Goal: Transaction & Acquisition: Purchase product/service

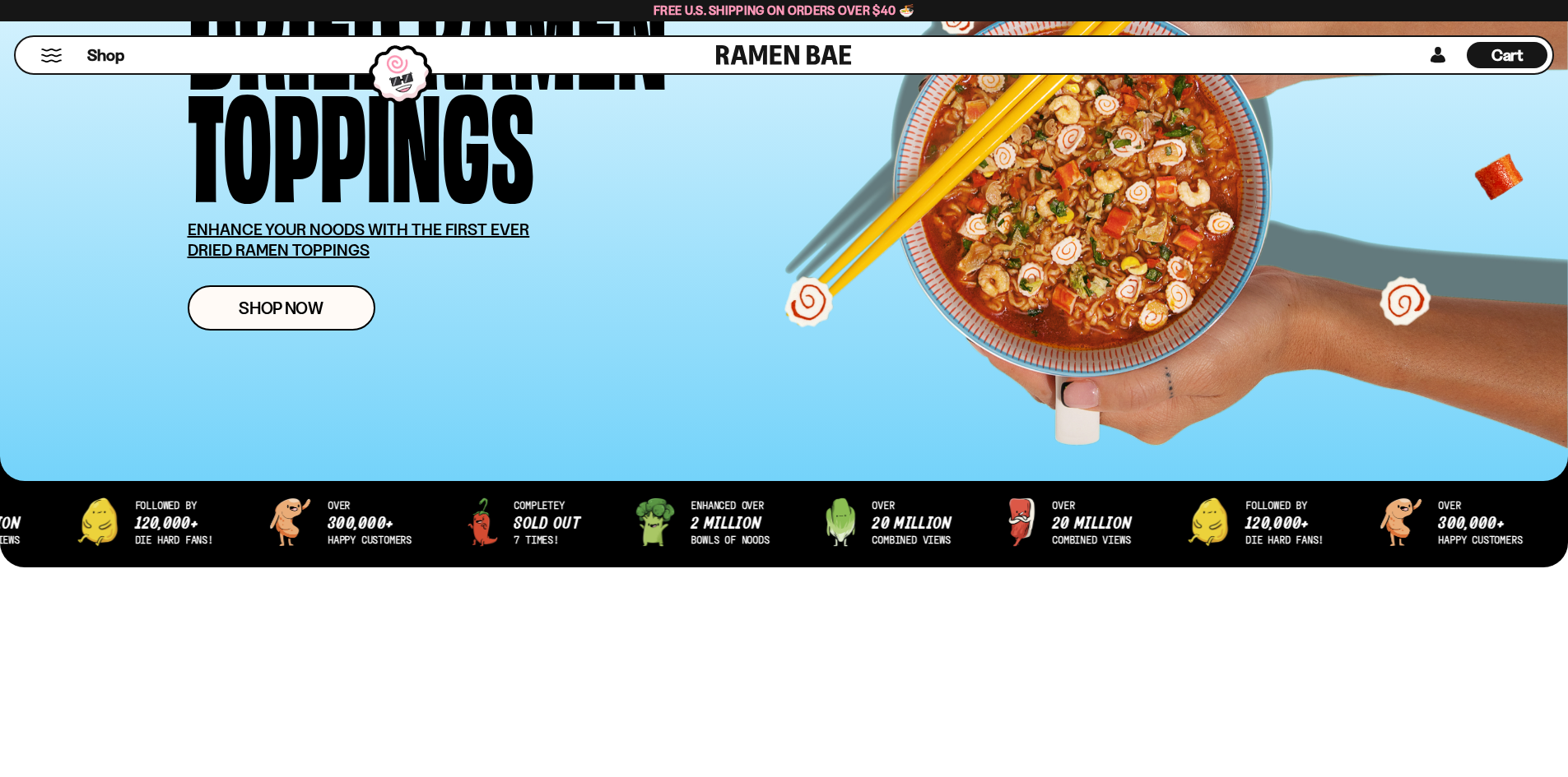
scroll to position [247, 0]
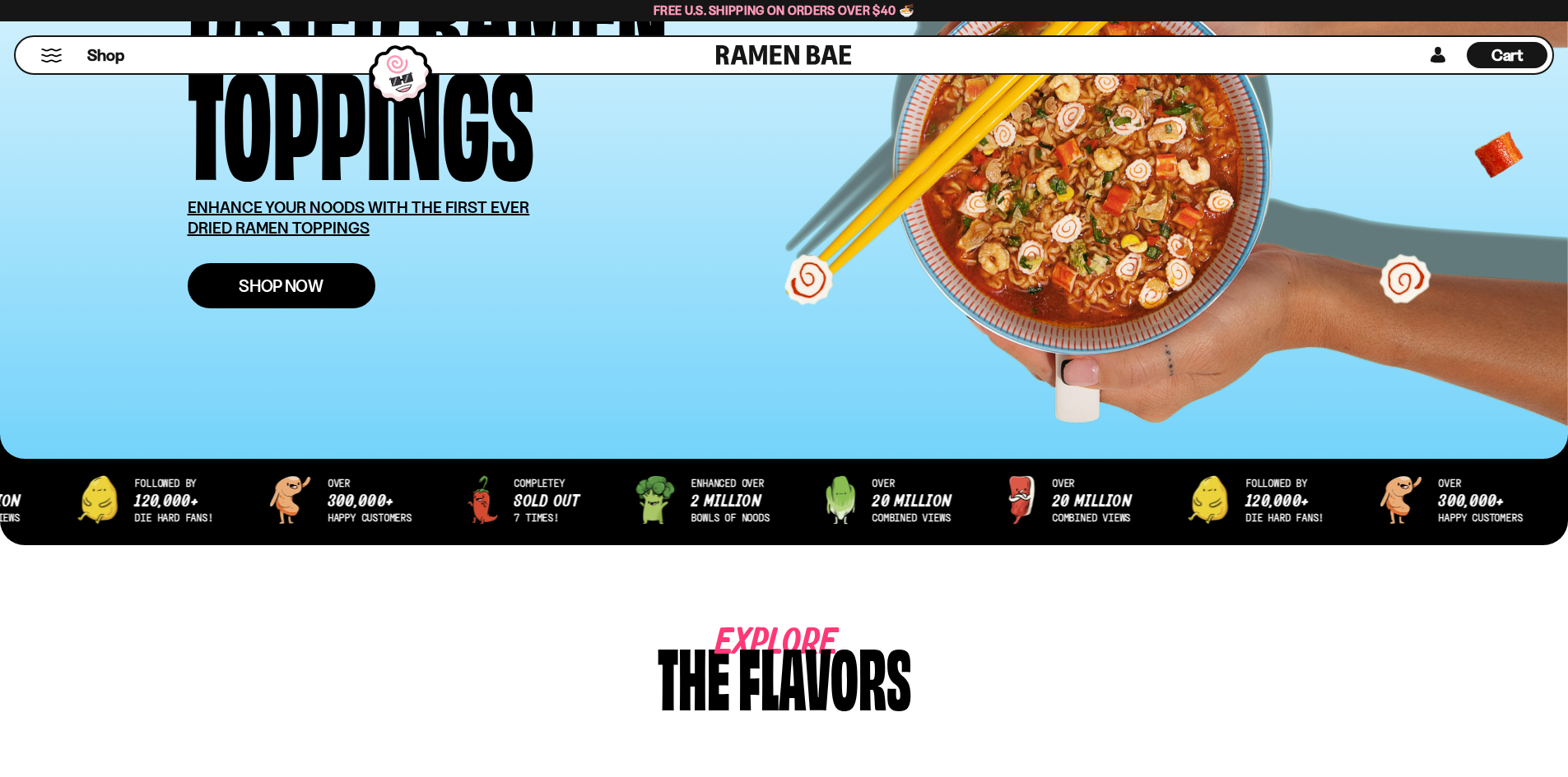
click at [220, 289] on link "Shop Now" at bounding box center [281, 286] width 187 height 45
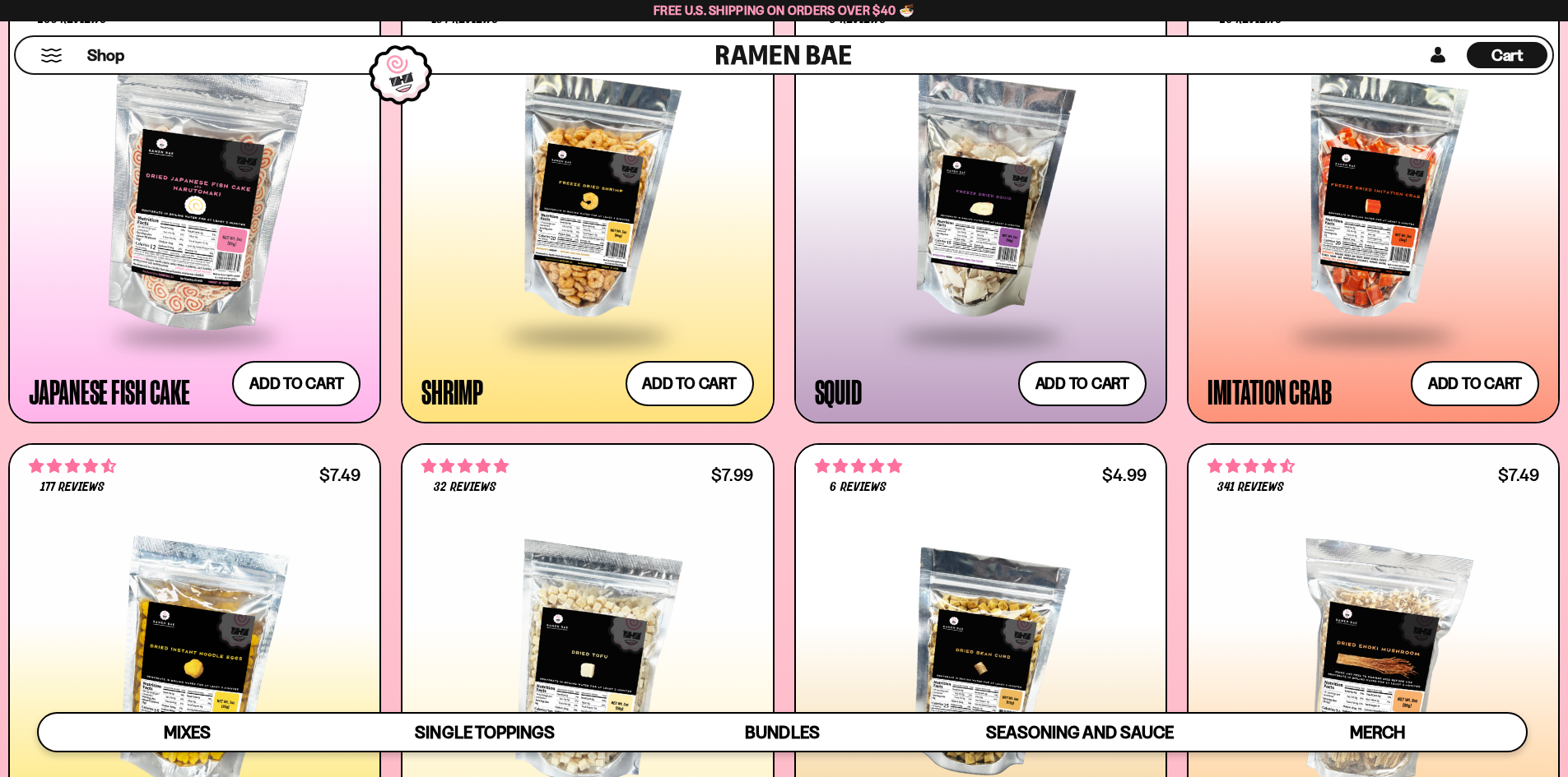
scroll to position [1892, 0]
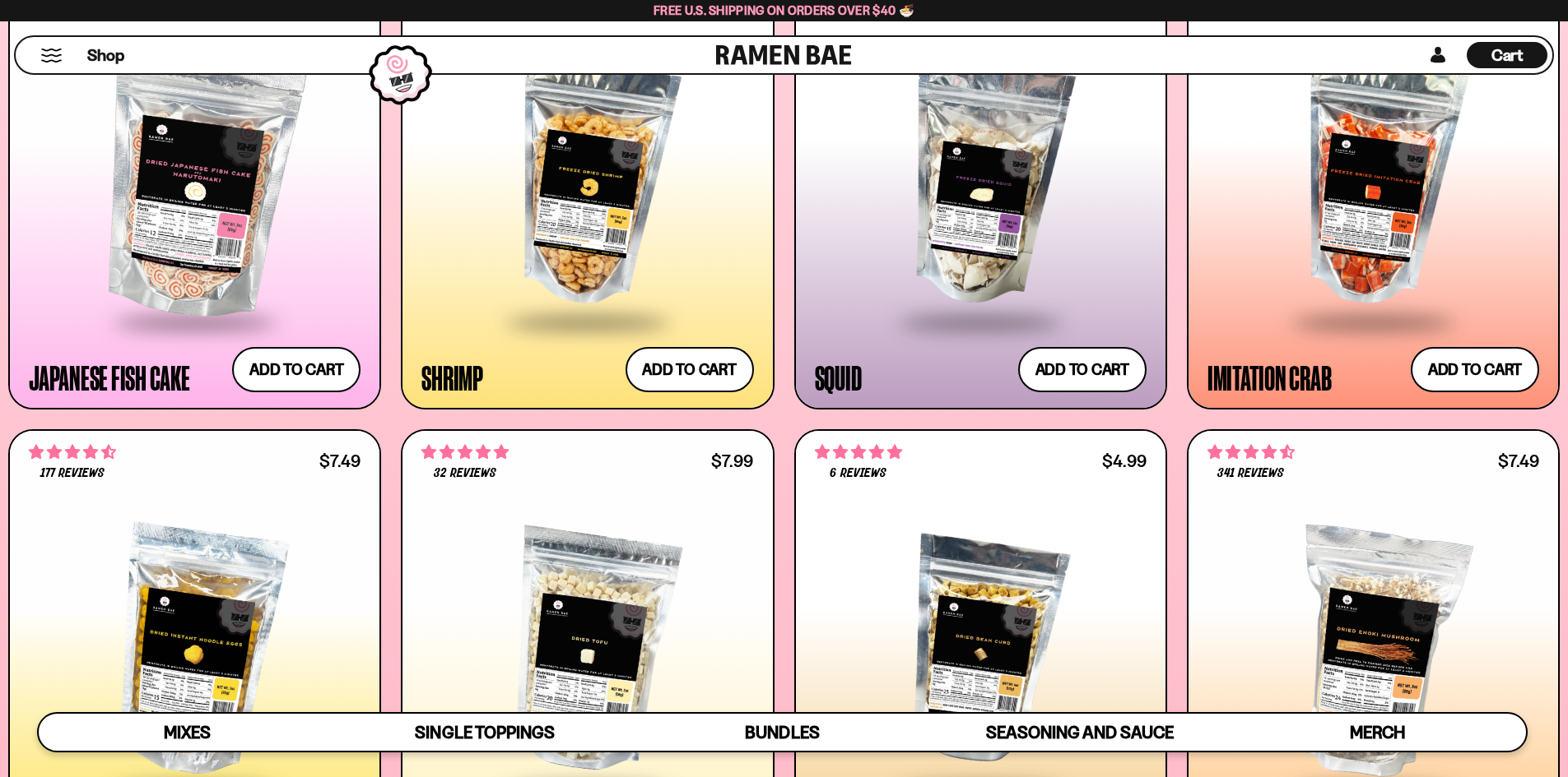
click at [956, 230] on div at bounding box center [981, 183] width 332 height 274
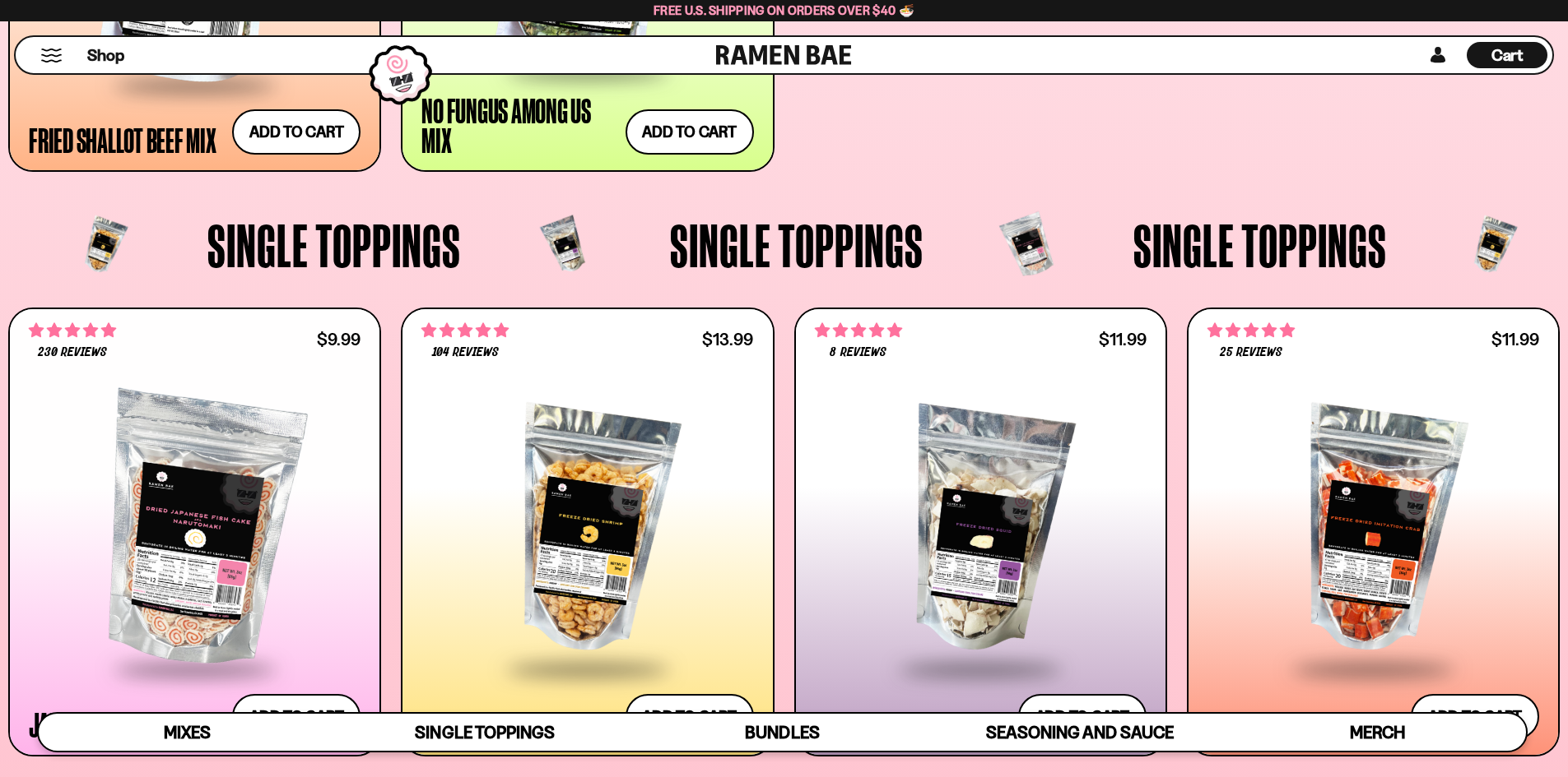
scroll to position [1645, 0]
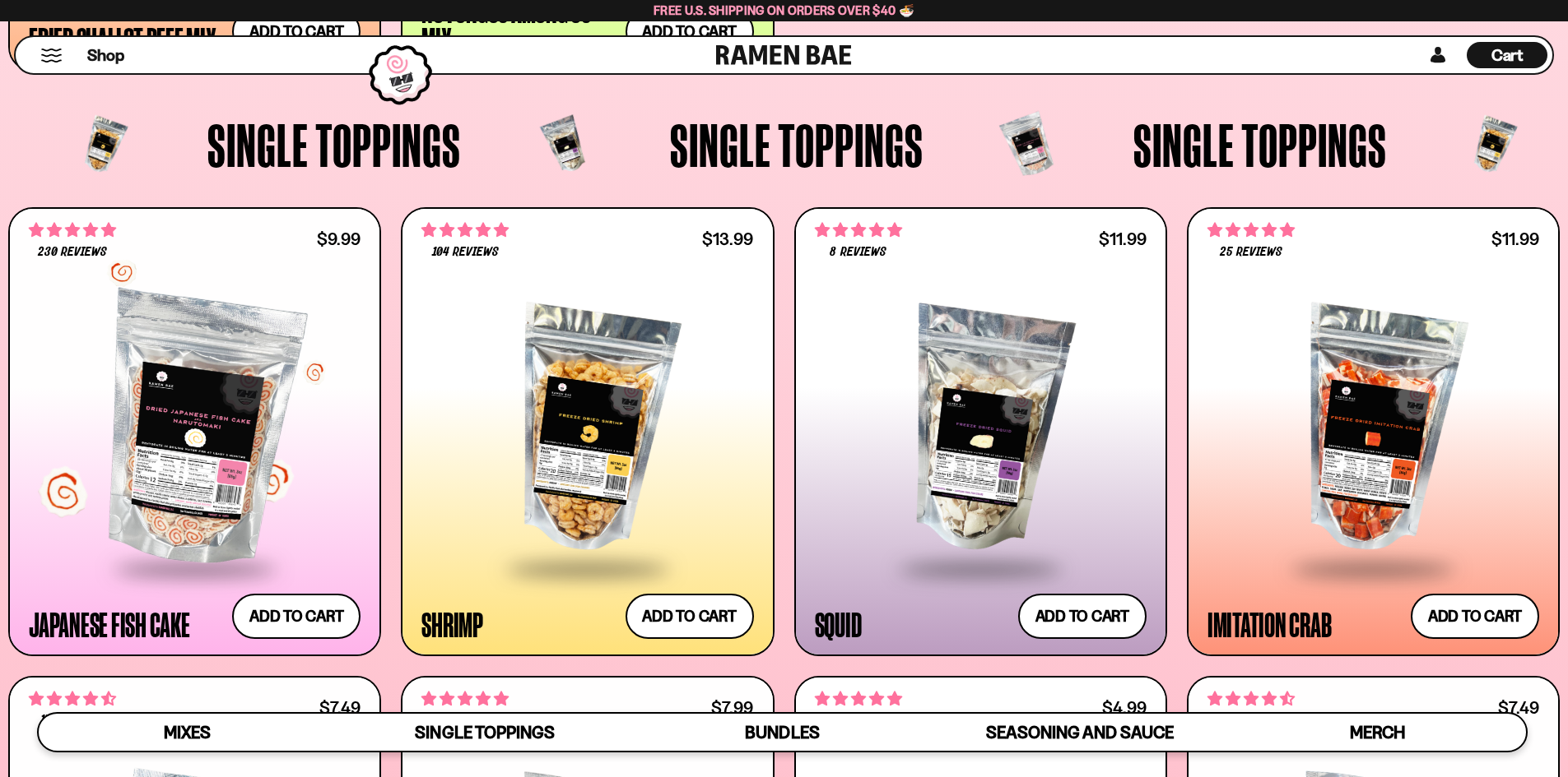
click at [265, 351] on div at bounding box center [195, 430] width 332 height 274
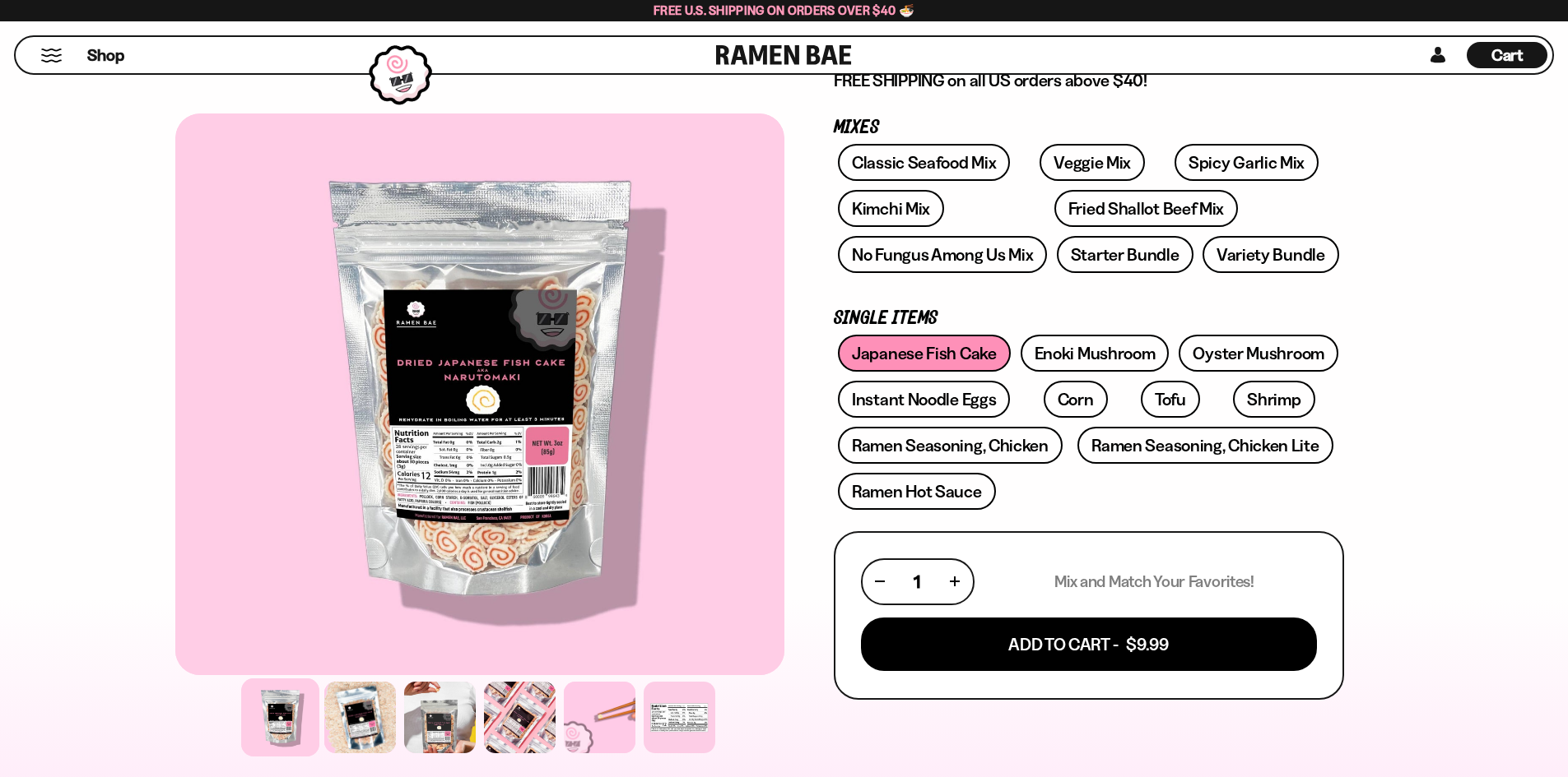
scroll to position [247, 0]
